Goal: Information Seeking & Learning: Learn about a topic

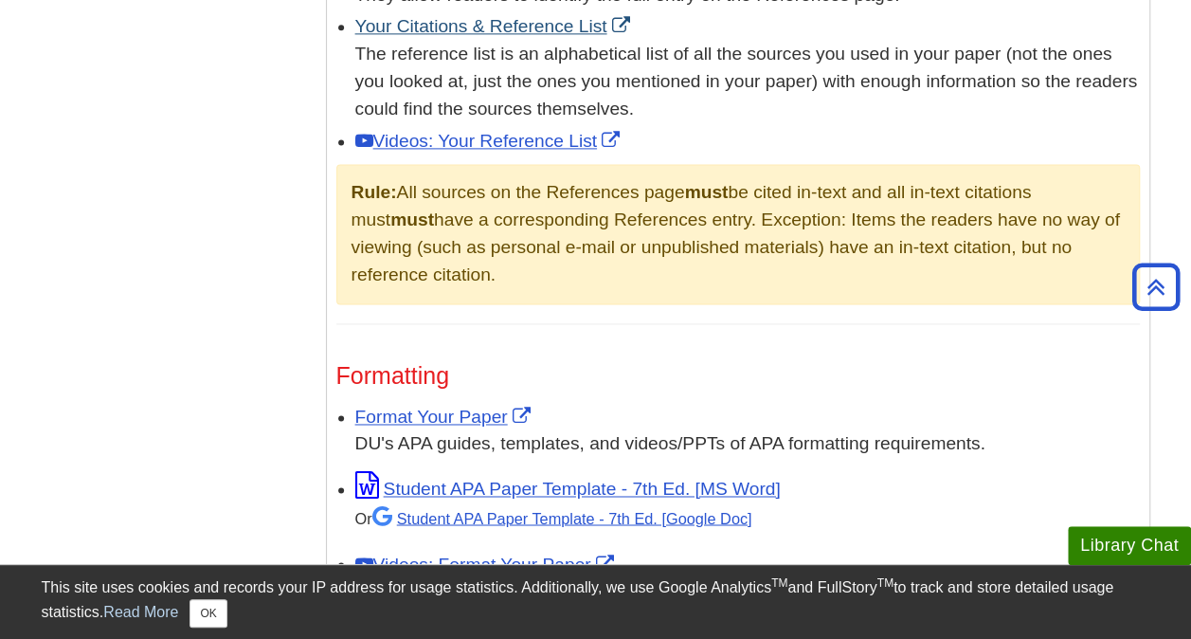
scroll to position [1276, 0]
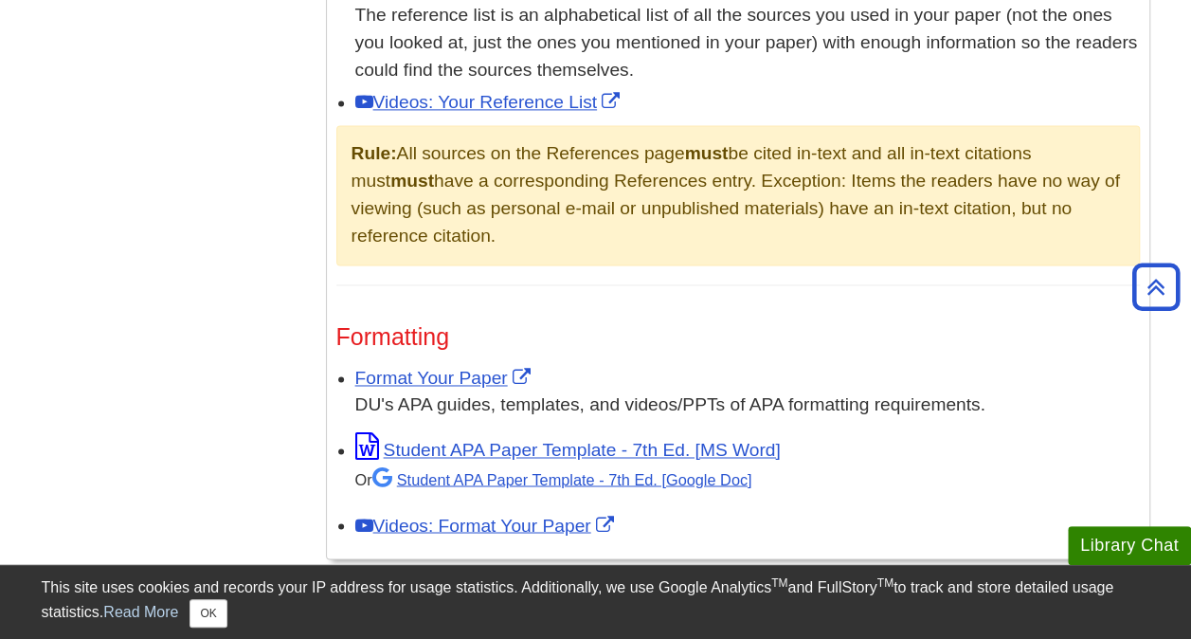
scroll to position [1296, 0]
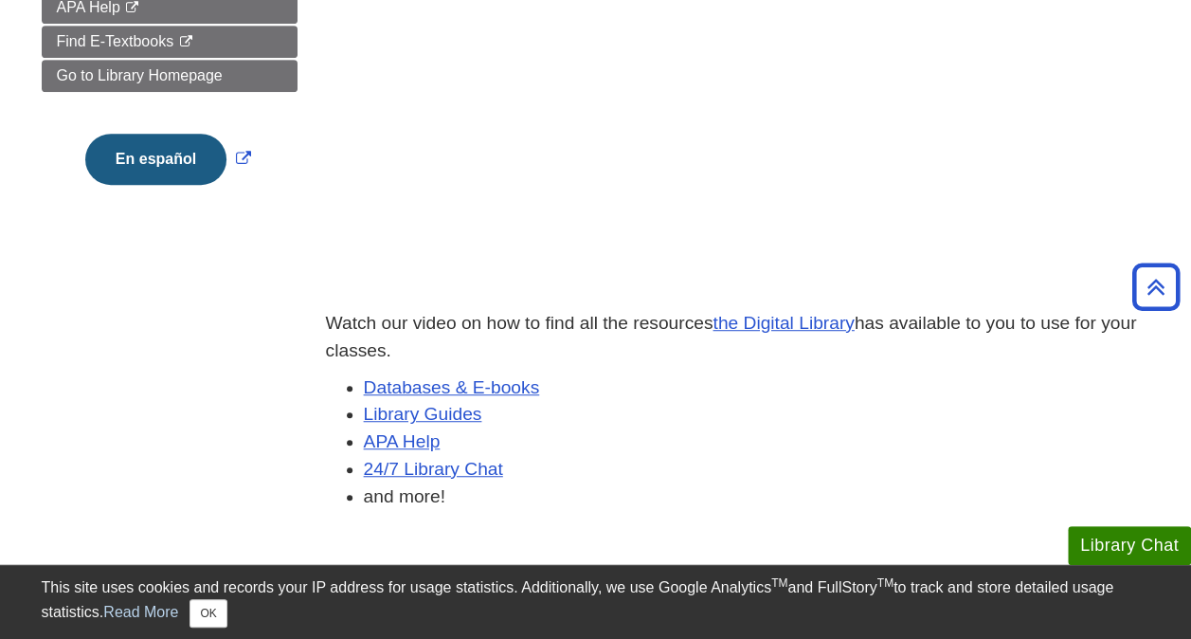
scroll to position [447, 0]
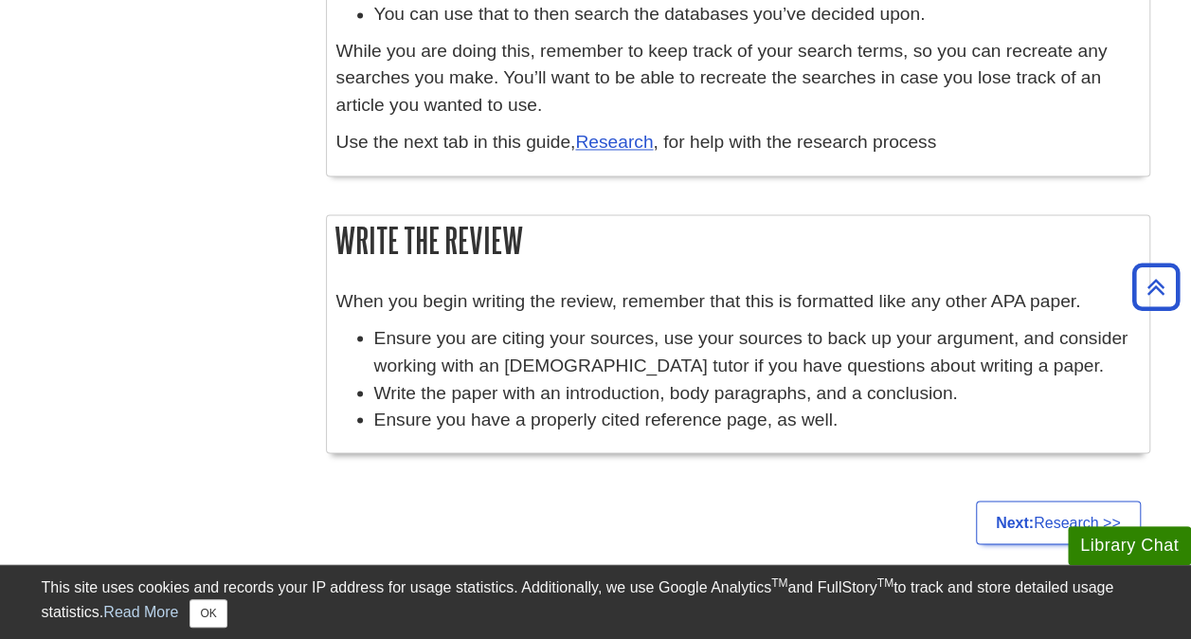
scroll to position [1503, 0]
